Goal: Task Accomplishment & Management: Use online tool/utility

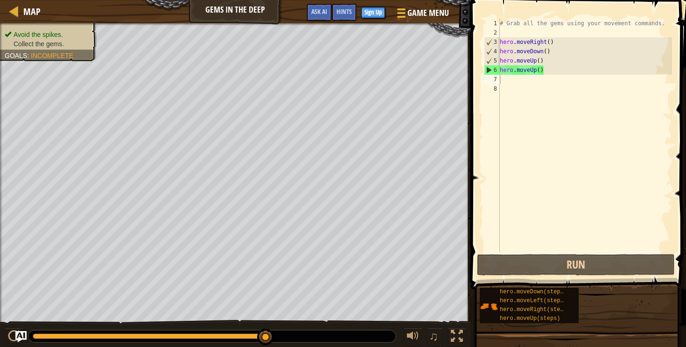
scroll to position [4, 0]
click at [511, 84] on div "# Grab all the gems using your movement commands. hero . moveRight ( ) hero . m…" at bounding box center [585, 145] width 174 height 252
click at [506, 81] on div "# Grab all the gems using your movement commands. hero . moveRight ( ) hero . m…" at bounding box center [585, 145] width 174 height 252
type textarea "m"
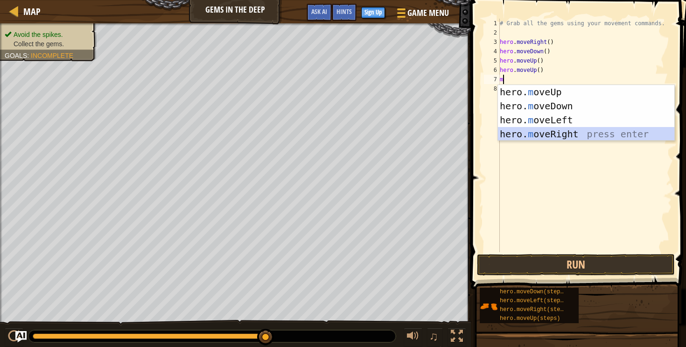
click at [522, 133] on div "hero. m oveUp press enter hero. m oveDown press enter hero. m oveLeft press ent…" at bounding box center [586, 127] width 176 height 84
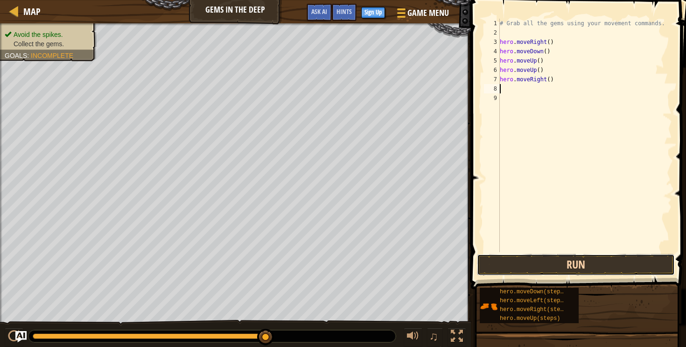
click at [536, 268] on button "Run" at bounding box center [576, 264] width 198 height 21
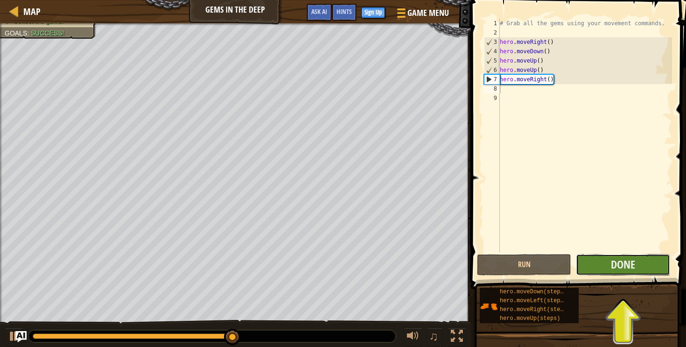
click at [639, 266] on button "Done" at bounding box center [623, 264] width 94 height 21
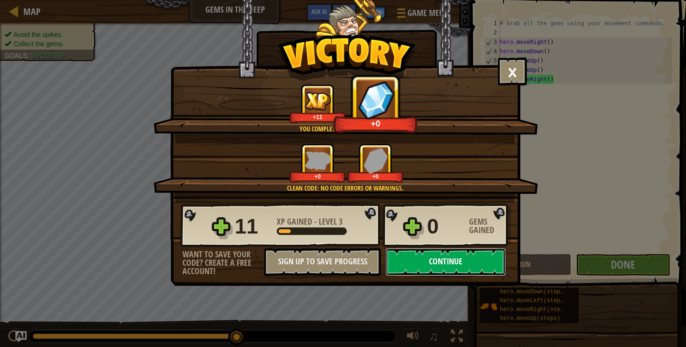
click at [478, 267] on button "Continue" at bounding box center [445, 262] width 120 height 28
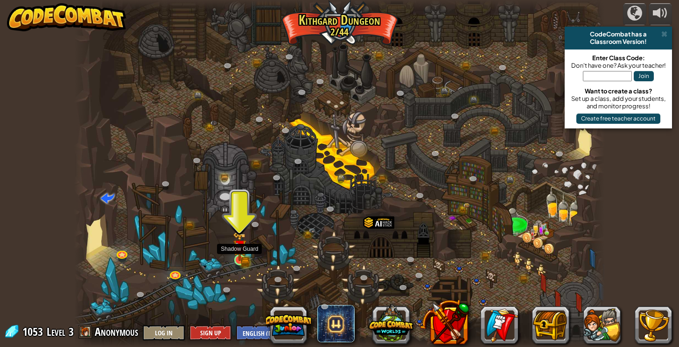
click at [237, 256] on img at bounding box center [239, 245] width 13 height 29
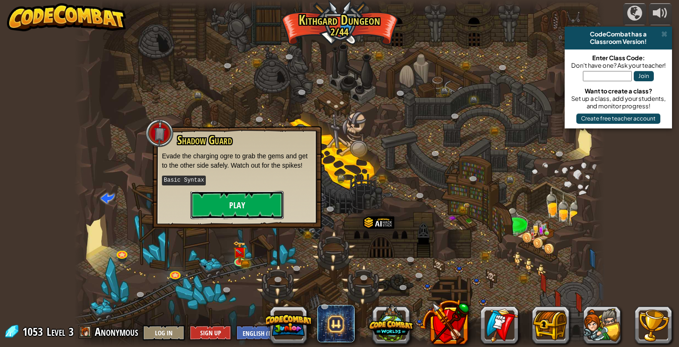
click at [244, 206] on button "Play" at bounding box center [236, 205] width 93 height 28
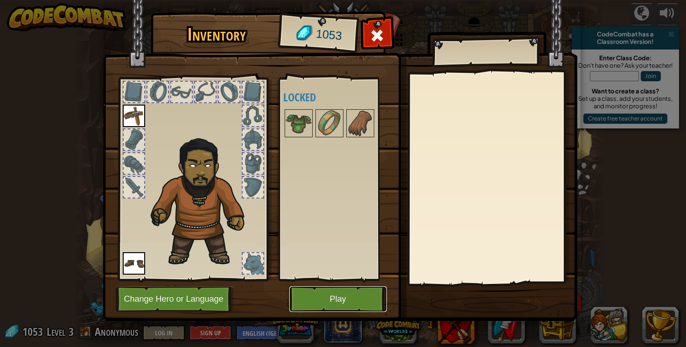
click at [319, 293] on button "Play" at bounding box center [338, 299] width 98 height 26
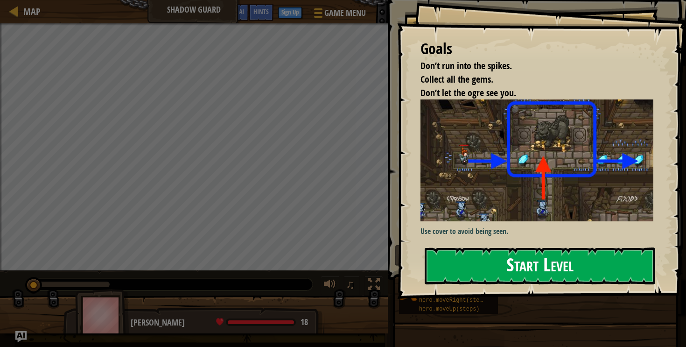
click at [496, 267] on button "Start Level" at bounding box center [540, 265] width 231 height 37
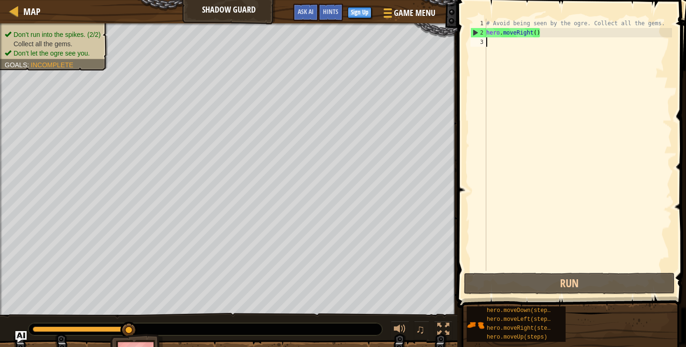
scroll to position [4, 0]
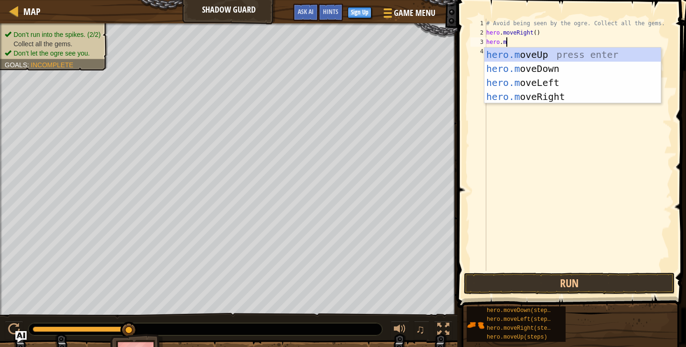
type textarea "[DOMAIN_NAME]"
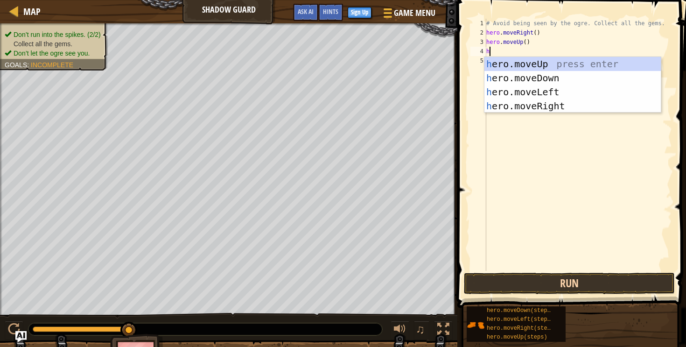
type textarea "he"
click at [596, 79] on div "he ro.moveUp press enter he ro.moveDown press enter he ro.moveLeft press enter …" at bounding box center [572, 99] width 176 height 84
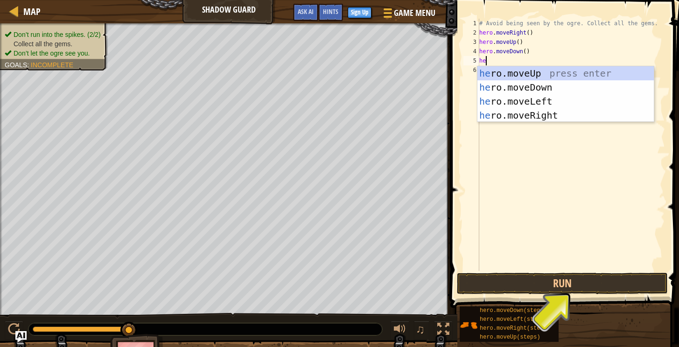
type textarea "her"
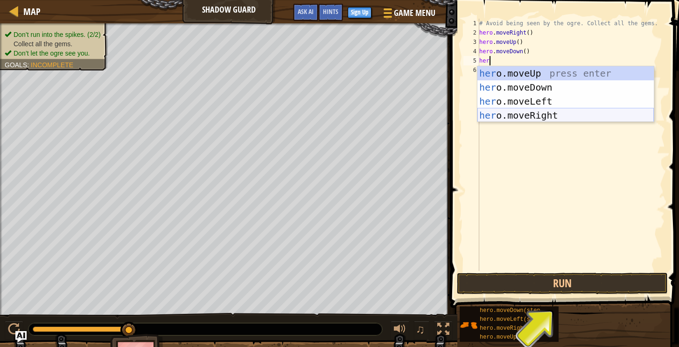
click at [585, 116] on div "her o.moveUp press enter her o.moveDown press enter her o.moveLeft press enter …" at bounding box center [565, 108] width 176 height 84
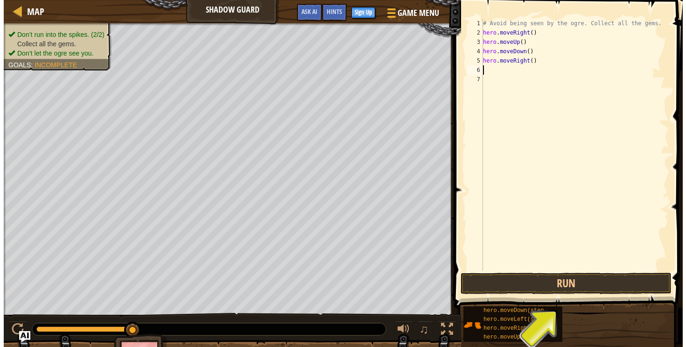
scroll to position [4, 0]
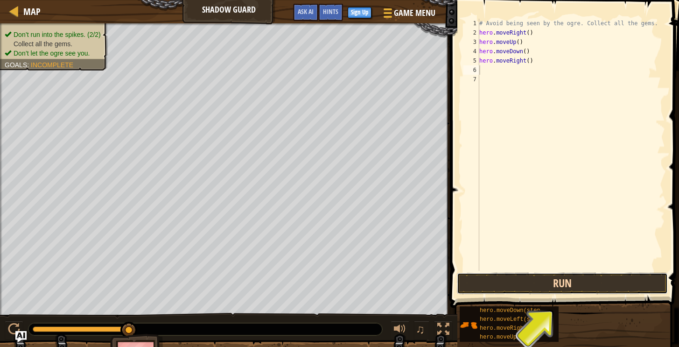
click at [550, 287] on button "Run" at bounding box center [562, 283] width 211 height 21
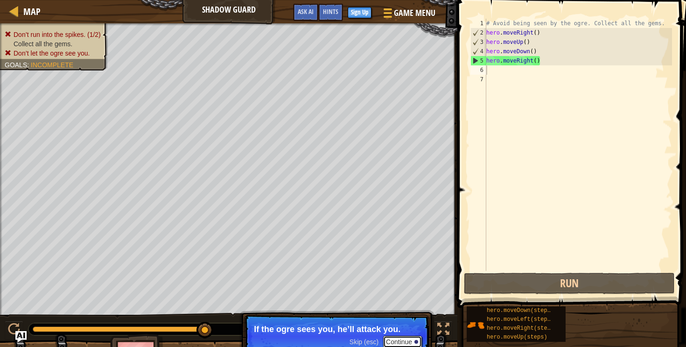
click at [390, 336] on button "Continue" at bounding box center [402, 342] width 39 height 12
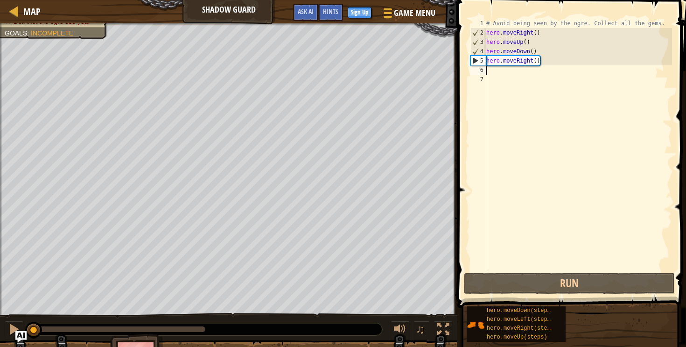
drag, startPoint x: 204, startPoint y: 328, endPoint x: 13, endPoint y: 315, distance: 191.2
click at [14, 315] on div "♫" at bounding box center [228, 327] width 457 height 28
click at [11, 329] on div at bounding box center [14, 329] width 12 height 12
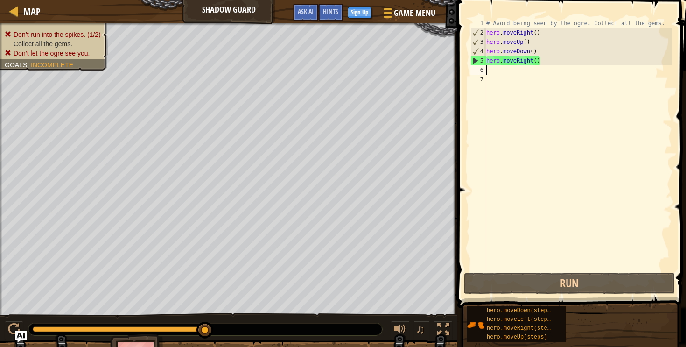
click at [88, 37] on ul "Don’t run into the spikes. (1/2) Collect all the gems. Don’t let the ogre see y…" at bounding box center [54, 44] width 98 height 28
click at [88, 37] on span "Don’t run into the spikes. (1/2)" at bounding box center [57, 34] width 87 height 7
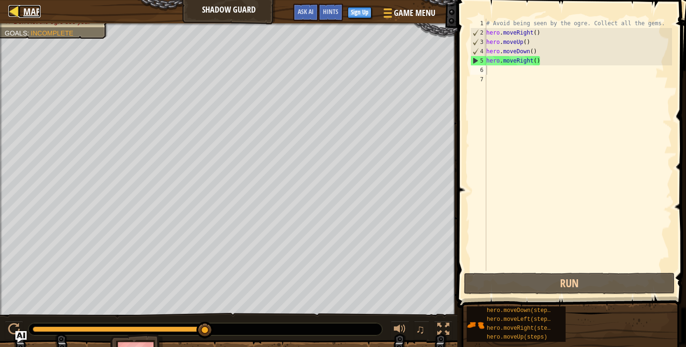
click at [16, 14] on div at bounding box center [14, 11] width 12 height 12
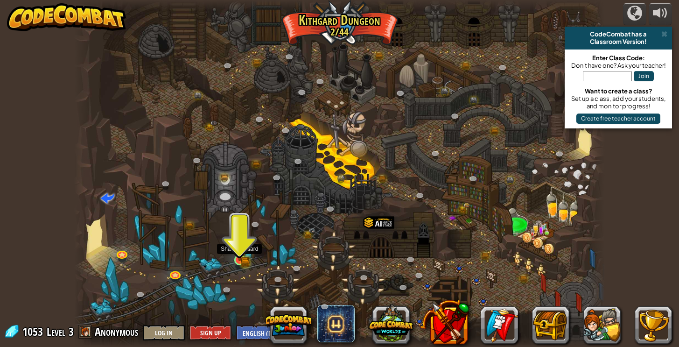
click at [239, 254] on img at bounding box center [239, 245] width 13 height 29
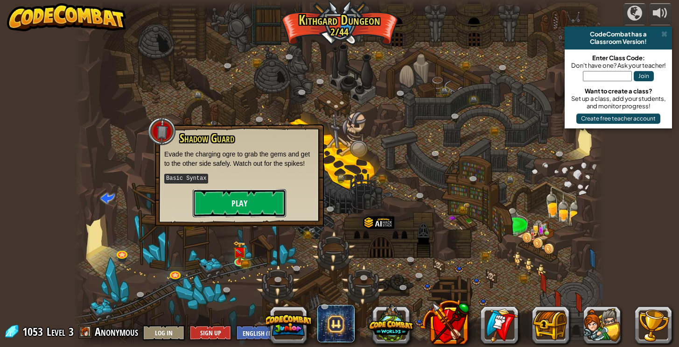
click at [266, 196] on button "Play" at bounding box center [239, 203] width 93 height 28
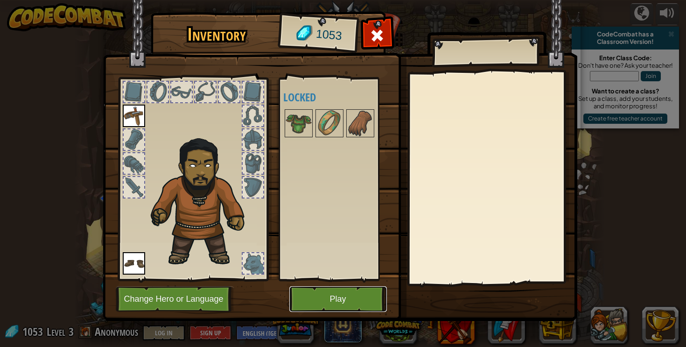
click at [349, 304] on button "Play" at bounding box center [338, 299] width 98 height 26
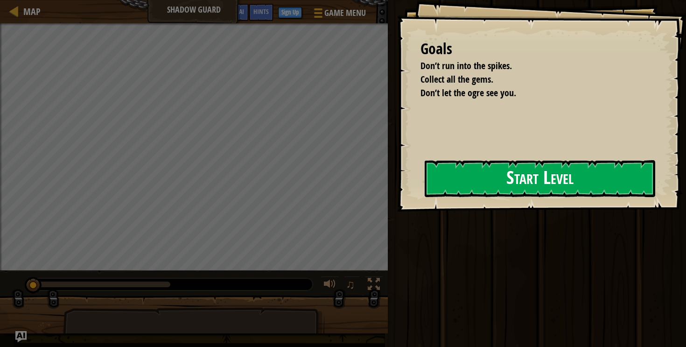
click at [457, 181] on button "Start Level" at bounding box center [540, 178] width 231 height 37
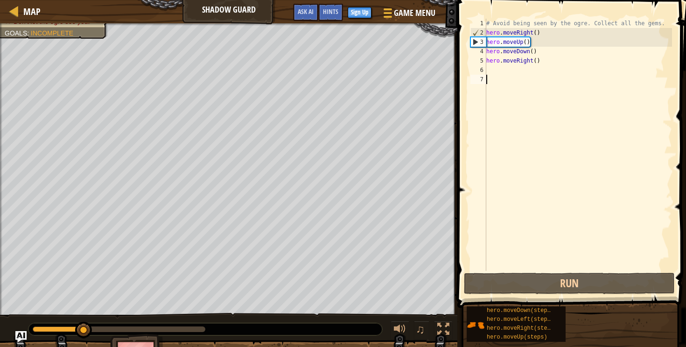
click at [501, 62] on div "# Avoid being seen by the ogre. Collect all the gems. hero . moveRight ( ) hero…" at bounding box center [578, 154] width 188 height 271
click at [512, 45] on div "# Avoid being seen by the ogre. Collect all the gems. hero . moveRight ( ) hero…" at bounding box center [578, 154] width 188 height 271
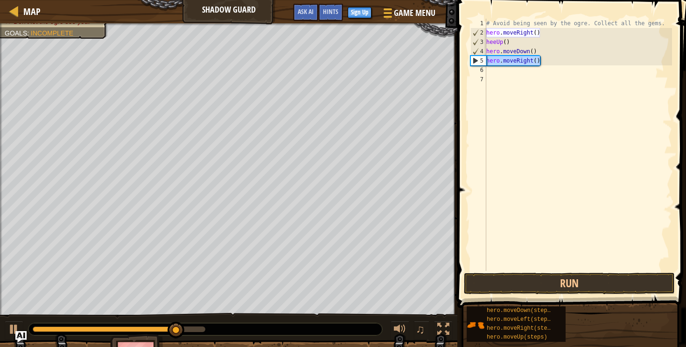
drag, startPoint x: 539, startPoint y: 63, endPoint x: 472, endPoint y: 62, distance: 66.3
click at [472, 62] on div "heeUp() 1 2 3 4 5 6 7 # Avoid being seen by the ogre. Collect all the gems. her…" at bounding box center [570, 145] width 203 height 252
type textarea "hero.moveRight()"
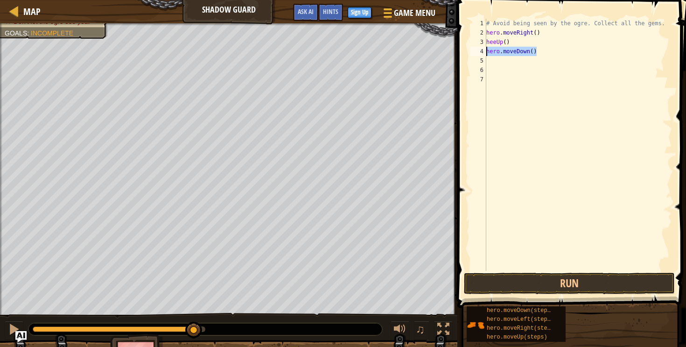
drag, startPoint x: 536, startPoint y: 54, endPoint x: 470, endPoint y: 52, distance: 65.4
click at [470, 52] on div "1 2 3 4 5 6 7 # Avoid being seen by the ogre. Collect all the gems. hero . move…" at bounding box center [570, 145] width 203 height 252
type textarea "hero.moveDown()"
drag, startPoint x: 511, startPoint y: 41, endPoint x: 469, endPoint y: 42, distance: 42.9
click at [469, 42] on div "1 2 3 4 5 6 7 # Avoid being seen by the ogre. Collect all the gems. hero . move…" at bounding box center [570, 145] width 203 height 252
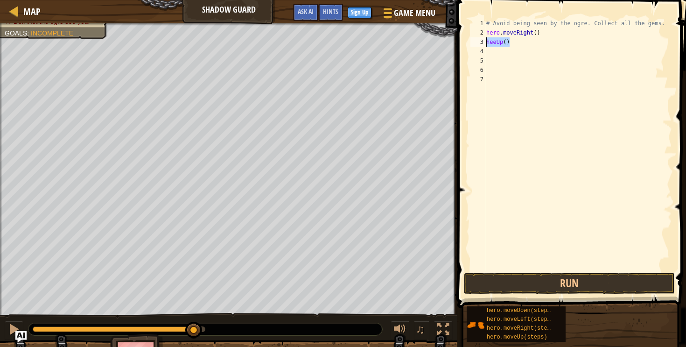
type textarea "heeUp()"
click at [13, 321] on button at bounding box center [14, 330] width 19 height 19
click at [61, 39] on div "Don’t run into the spikes. (1/2) Collect all the gems. Don’t let the ogre see y…" at bounding box center [48, 12] width 119 height 53
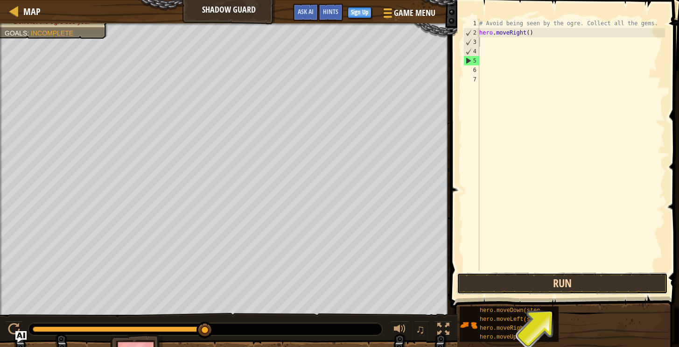
click at [565, 281] on button "Run" at bounding box center [562, 283] width 211 height 21
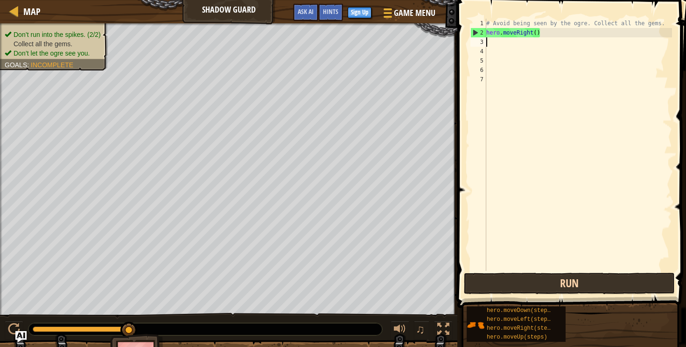
scroll to position [4, 0]
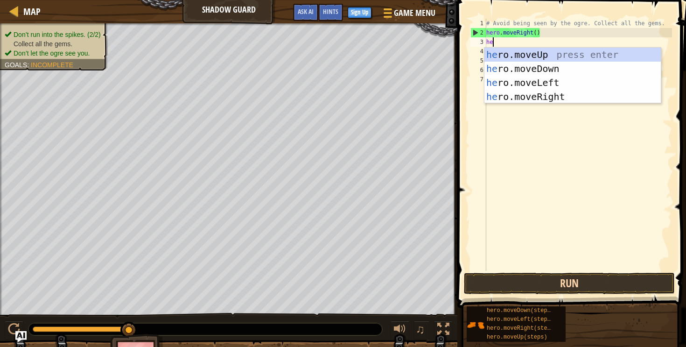
type textarea "her"
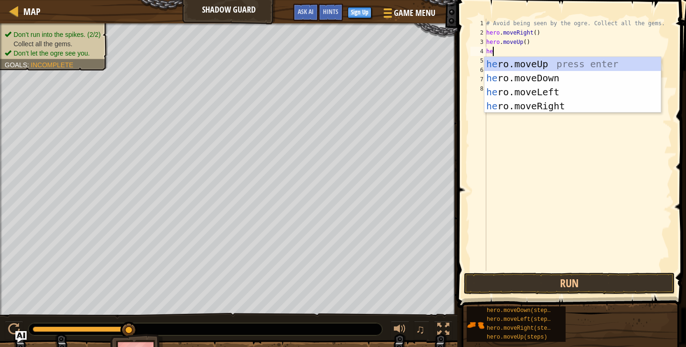
type textarea "heo"
click at [567, 105] on div "he r o .moveUp press enter he r o .moveDown press enter he r o .moveLeft press …" at bounding box center [572, 99] width 176 height 84
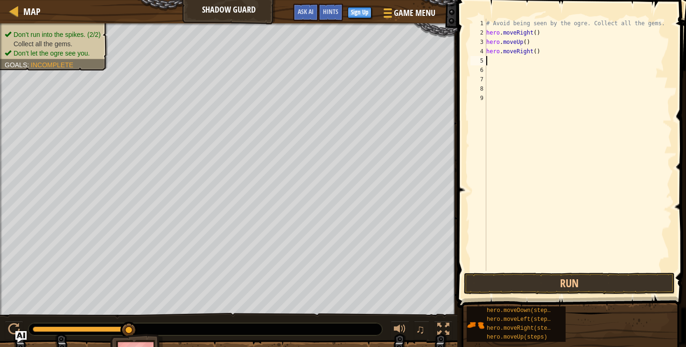
scroll to position [4, 0]
click at [570, 287] on button "Run" at bounding box center [569, 283] width 211 height 21
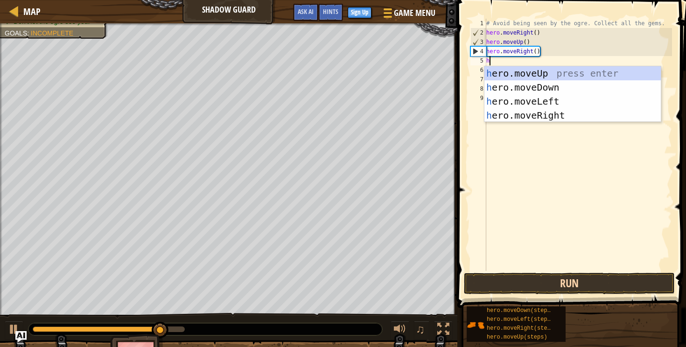
type textarea "he"
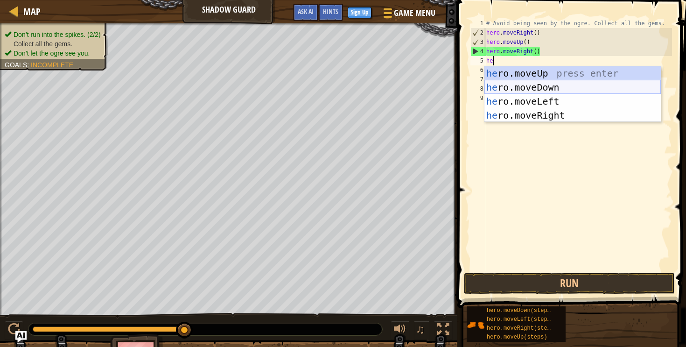
click at [532, 89] on div "he ro.moveUp press enter he ro.moveDown press enter he ro.moveLeft press enter …" at bounding box center [572, 108] width 176 height 84
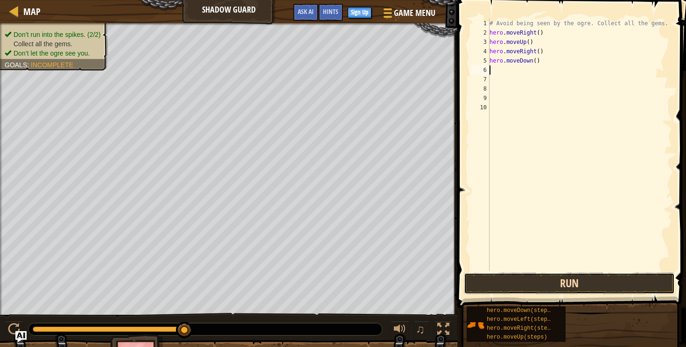
click at [580, 280] on button "Run" at bounding box center [569, 283] width 211 height 21
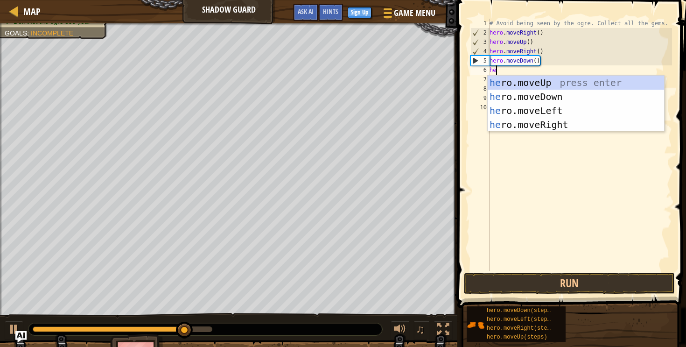
type textarea "her"
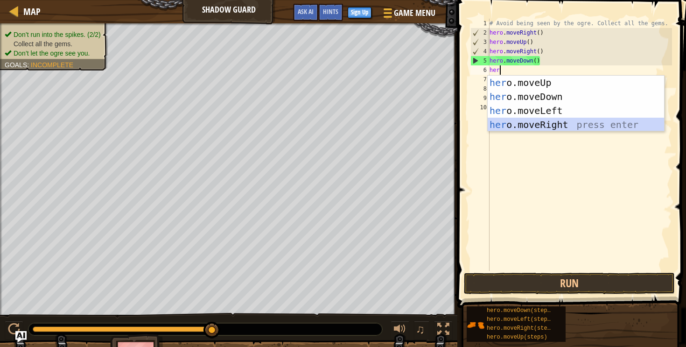
click at [558, 125] on div "her o.moveUp press enter her o.moveDown press enter her o.moveLeft press enter …" at bounding box center [576, 118] width 176 height 84
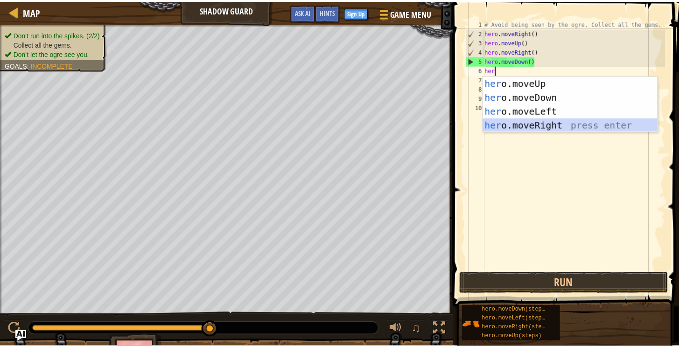
scroll to position [4, 0]
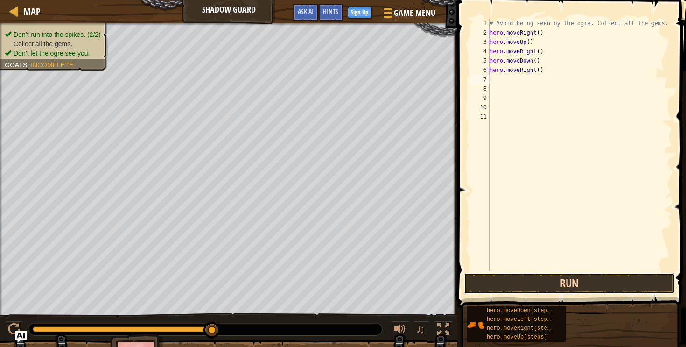
click at [531, 282] on button "Run" at bounding box center [569, 283] width 211 height 21
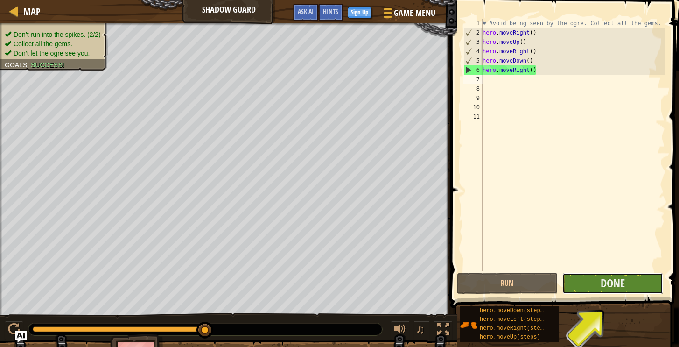
click at [630, 284] on button "Done" at bounding box center [612, 283] width 101 height 21
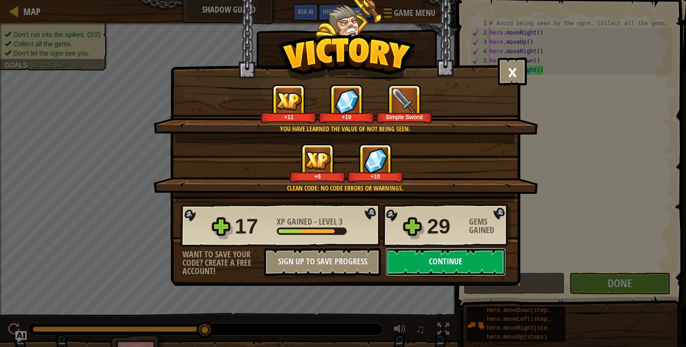
click at [451, 252] on button "Continue" at bounding box center [445, 262] width 120 height 28
